Goal: Transaction & Acquisition: Purchase product/service

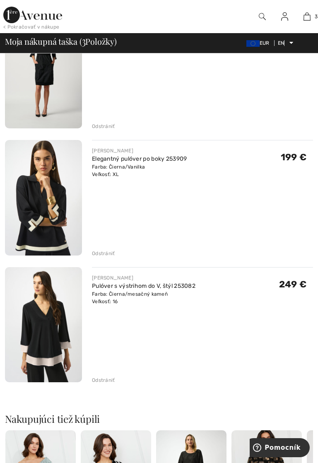
scroll to position [120, 0]
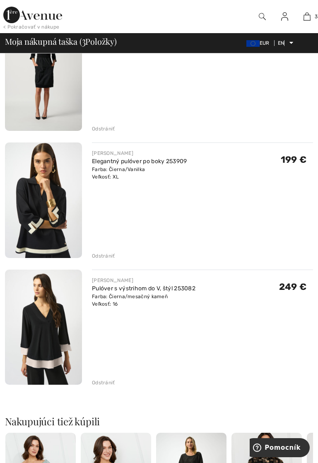
click at [44, 339] on img at bounding box center [43, 328] width 77 height 116
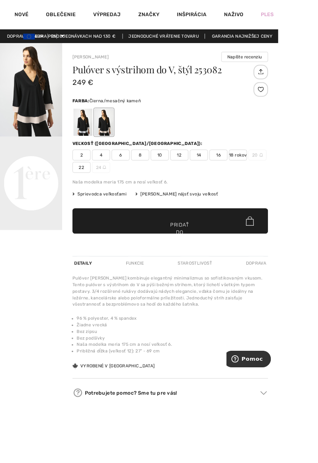
scroll to position [12, 0]
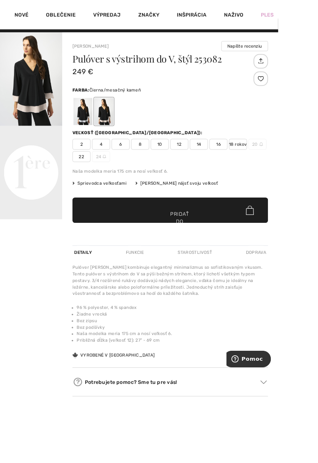
click at [218, 291] on font "Starostlivosť" at bounding box center [222, 289] width 39 height 6
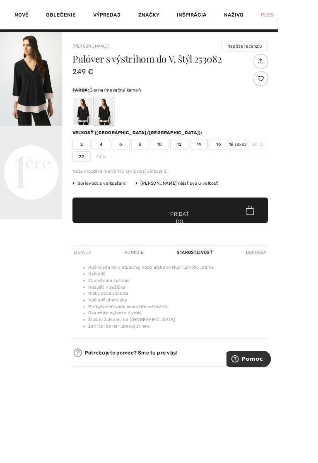
click at [154, 291] on font "Funkcie" at bounding box center [153, 289] width 21 height 6
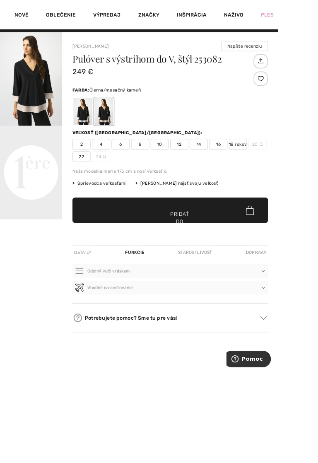
click at [95, 291] on font "Detaily" at bounding box center [95, 289] width 20 height 6
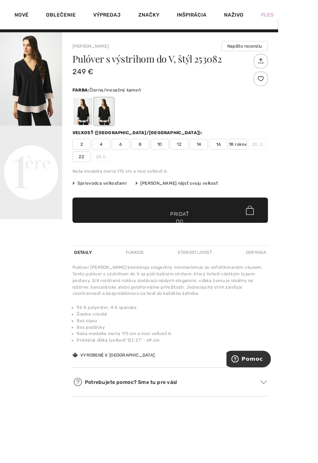
scroll to position [43, 0]
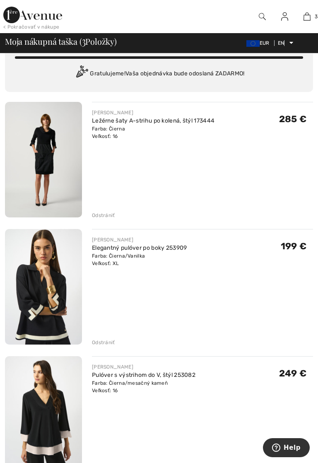
scroll to position [44, 0]
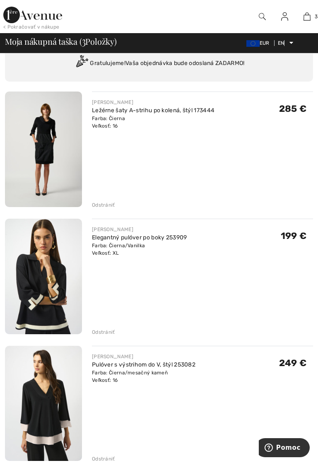
click at [38, 287] on img at bounding box center [43, 277] width 77 height 116
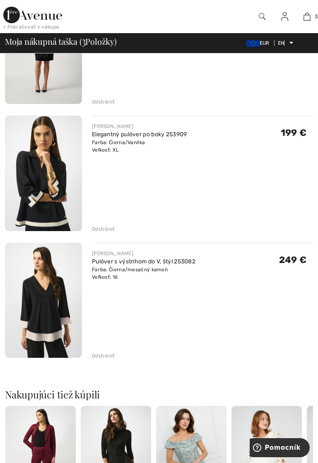
scroll to position [148, 0]
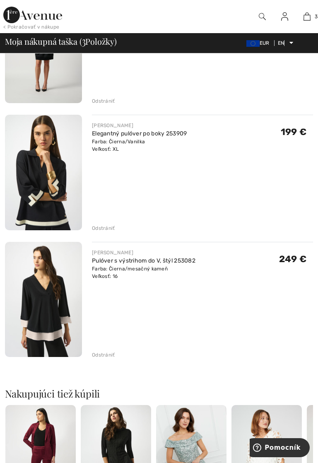
click at [39, 196] on img at bounding box center [43, 173] width 77 height 116
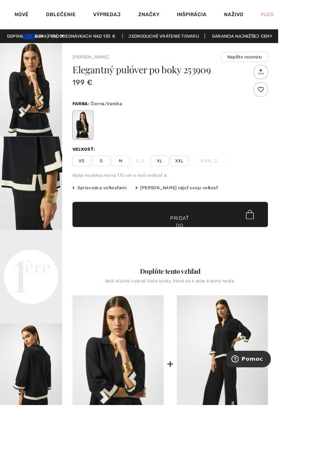
click at [34, 123] on img "1 / 8" at bounding box center [35, 102] width 71 height 107
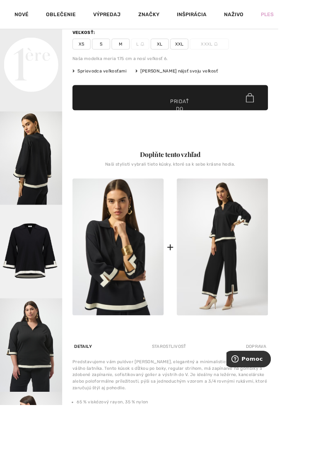
scroll to position [136, 0]
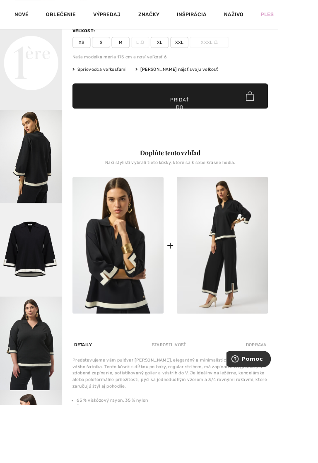
click at [191, 397] on font "Starostlivosť" at bounding box center [193, 395] width 39 height 6
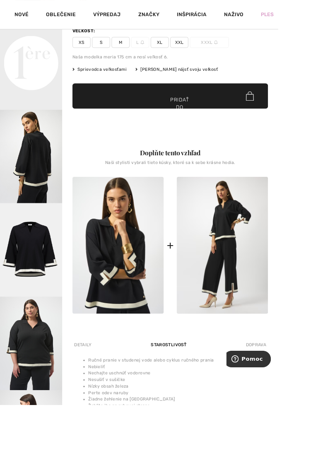
scroll to position [166, 0]
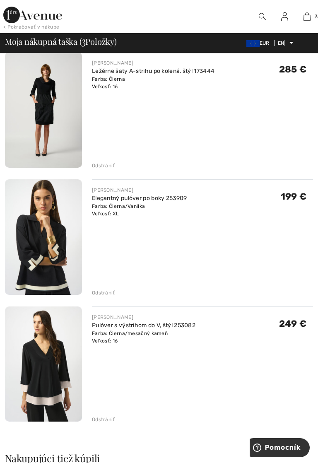
scroll to position [82, 0]
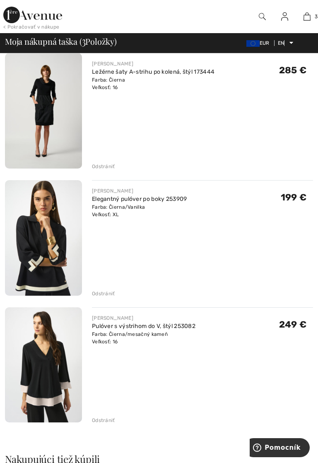
click at [108, 295] on font "Odstrániť" at bounding box center [103, 294] width 23 height 6
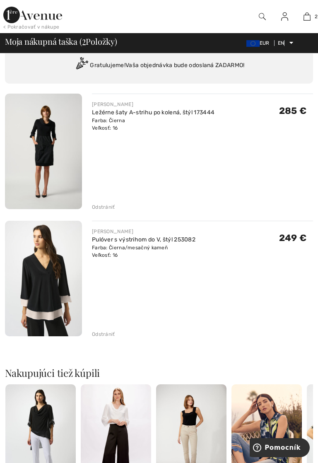
scroll to position [0, 0]
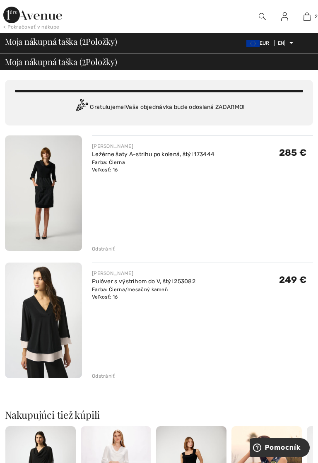
click at [36, 29] on font "< Pokračovať v nákupe" at bounding box center [31, 27] width 56 height 6
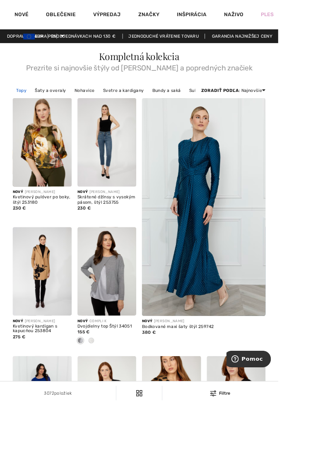
click at [17, 109] on link "Topy" at bounding box center [25, 103] width 20 height 11
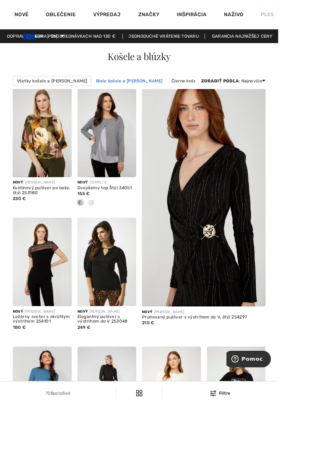
click at [121, 95] on font "[PERSON_NAME] košele a [PERSON_NAME]" at bounding box center [148, 93] width 76 height 6
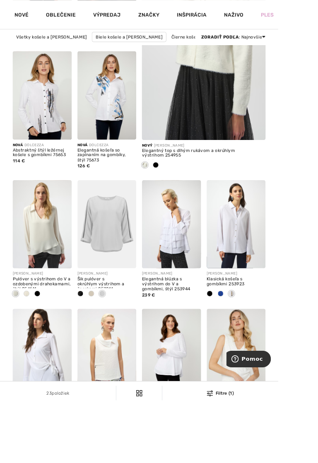
scroll to position [191, 0]
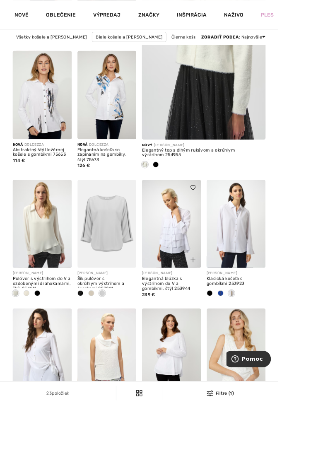
click at [198, 274] on img at bounding box center [196, 256] width 68 height 101
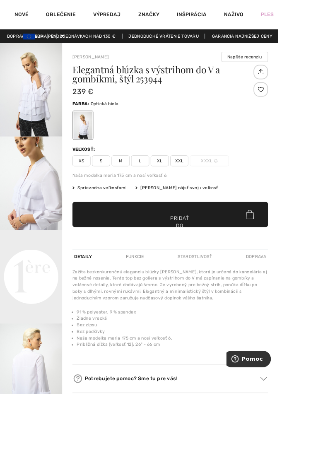
click at [226, 296] on font "Starostlivosť" at bounding box center [222, 294] width 39 height 6
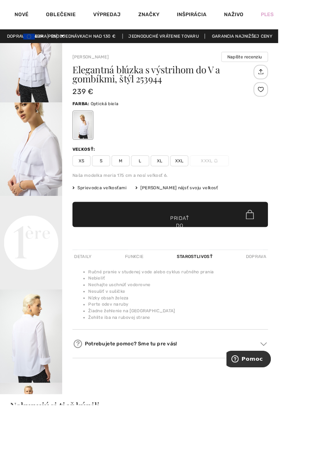
scroll to position [38, 0]
click at [180, 188] on font "XL" at bounding box center [182, 183] width 7 height 7
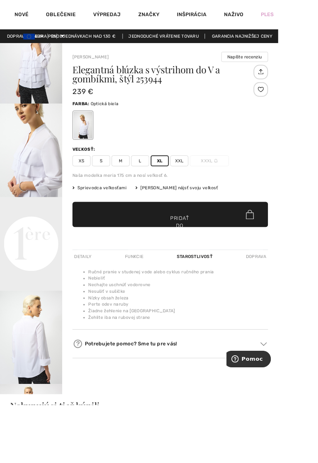
click at [178, 254] on span "✔ Pridané do košíka Pridať do košíka" at bounding box center [195, 245] width 224 height 29
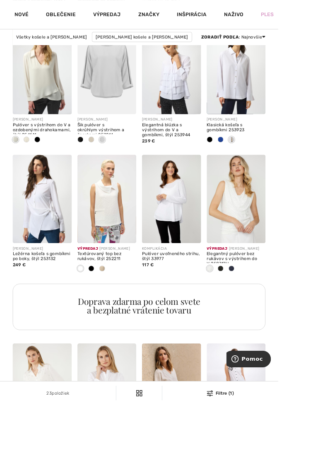
scroll to position [370, 0]
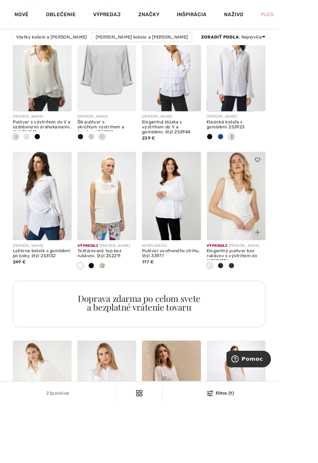
click at [274, 238] on img at bounding box center [271, 224] width 68 height 101
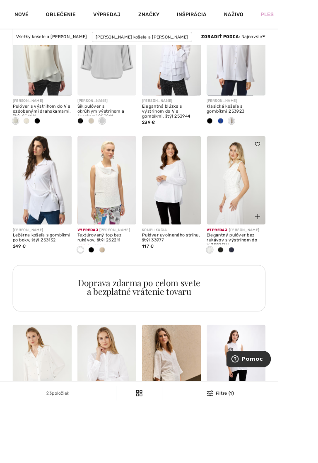
scroll to position [401, 0]
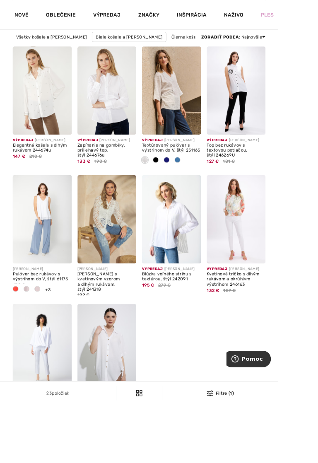
scroll to position [706, 0]
click at [48, 271] on img at bounding box center [49, 251] width 68 height 101
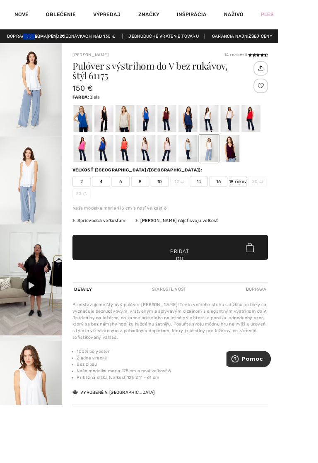
click at [31, 126] on img "1 / 6" at bounding box center [35, 102] width 71 height 107
click at [196, 334] on font "Starostlivosť" at bounding box center [193, 331] width 39 height 6
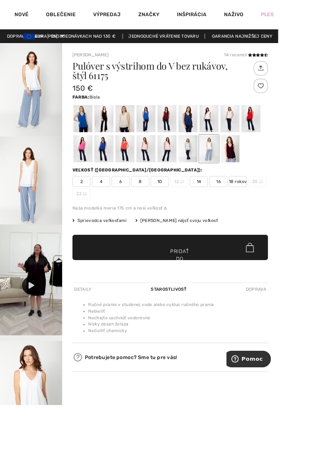
click at [99, 334] on font "Detaily" at bounding box center [95, 331] width 20 height 6
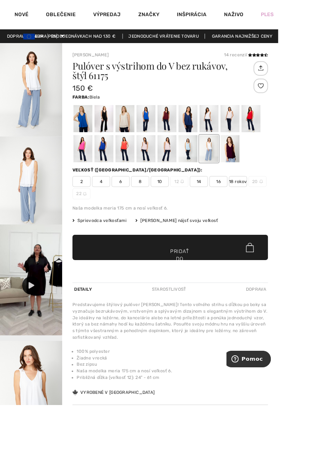
click at [33, 330] on icon at bounding box center [36, 326] width 7 height 7
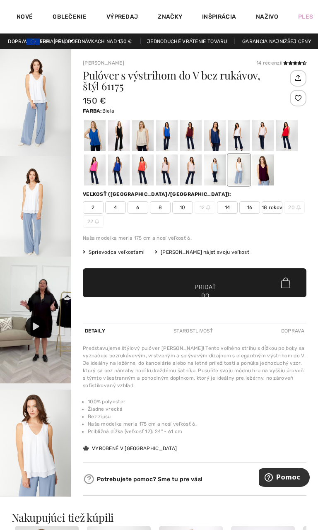
click at [217, 181] on html "We value your privacy We use cookies to enhance your browsing experience, serve…" at bounding box center [159, 265] width 318 height 530
click at [220, 177] on html "We value your privacy We use cookies to enhance your browsing experience, serve…" at bounding box center [159, 265] width 318 height 530
click at [214, 179] on html "We value your privacy We use cookies to enhance your browsing experience, serve…" at bounding box center [159, 265] width 318 height 530
click at [94, 142] on html "We value your privacy We use cookies to enhance your browsing experience, serve…" at bounding box center [159, 265] width 318 height 530
click at [32, 130] on html "We value your privacy We use cookies to enhance your browsing experience, serve…" at bounding box center [159, 265] width 318 height 530
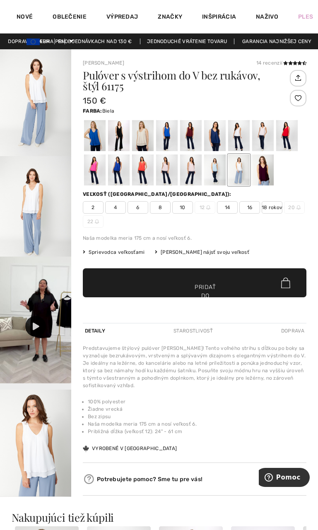
click at [32, 450] on html "We value your privacy We use cookies to enhance your browsing experience, serve…" at bounding box center [159, 265] width 318 height 530
click at [165, 463] on html "We value your privacy We use cookies to enhance your browsing experience, serve…" at bounding box center [159, 265] width 318 height 530
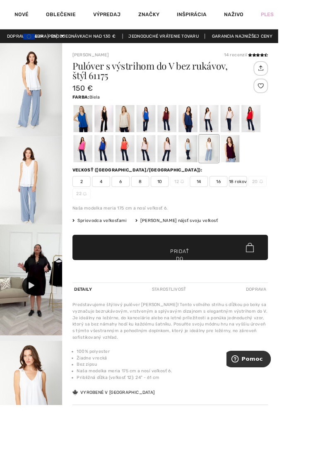
click at [213, 179] on div at bounding box center [215, 170] width 22 height 31
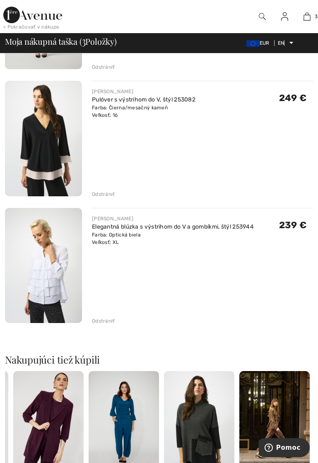
scroll to position [183, 0]
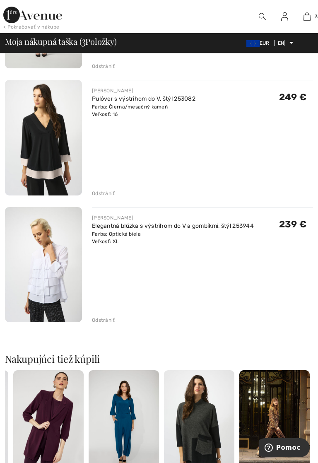
click at [46, 278] on img at bounding box center [43, 265] width 77 height 116
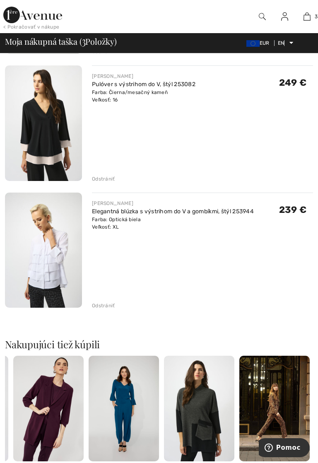
scroll to position [209, 0]
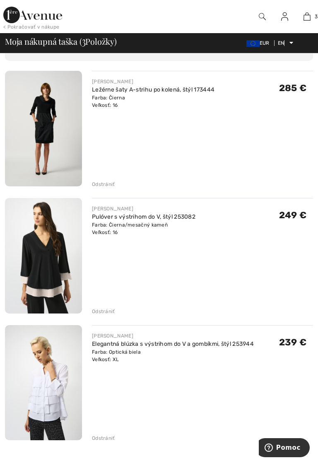
scroll to position [57, 0]
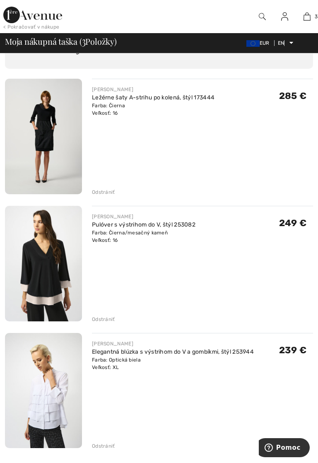
click at [39, 146] on img at bounding box center [43, 137] width 77 height 116
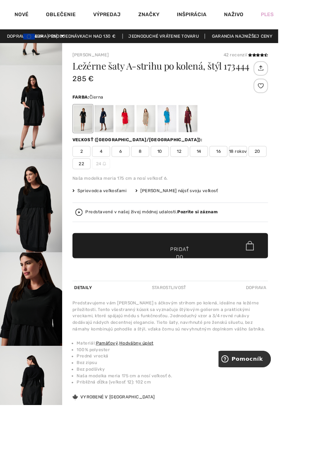
click at [196, 332] on font "Starostlivosť" at bounding box center [193, 329] width 39 height 6
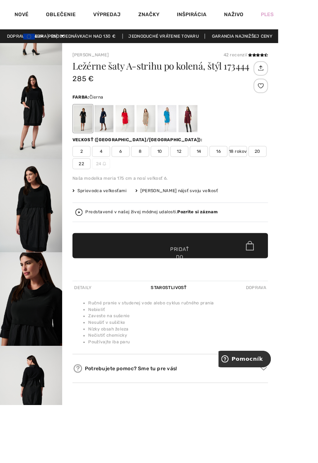
click at [298, 332] on font "Doprava" at bounding box center [292, 329] width 23 height 6
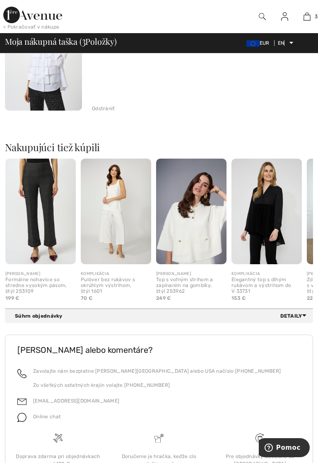
scroll to position [429, 0]
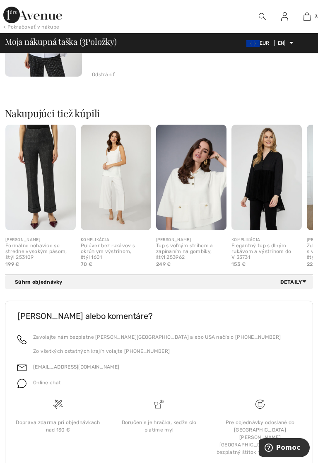
click at [36, 280] on font "Súhrn objednávky" at bounding box center [39, 282] width 48 height 6
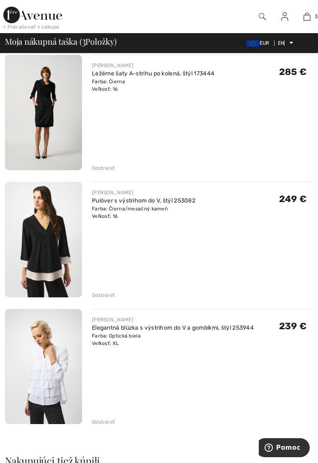
scroll to position [81, 0]
click at [108, 424] on font "Odstrániť" at bounding box center [103, 422] width 23 height 6
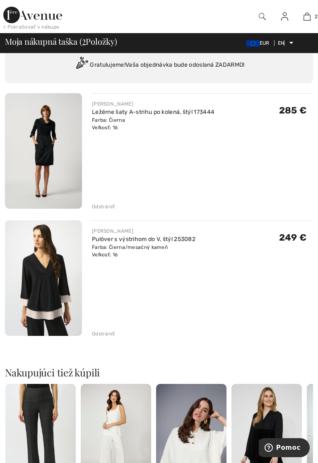
scroll to position [0, 0]
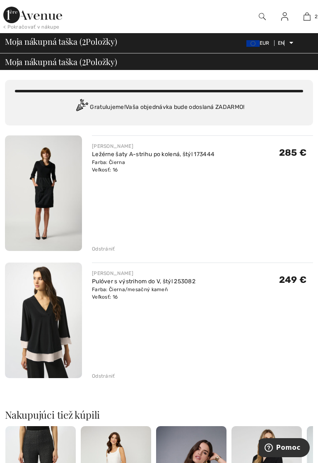
click at [102, 378] on font "Odstrániť" at bounding box center [103, 376] width 23 height 6
